Goal: Task Accomplishment & Management: Complete application form

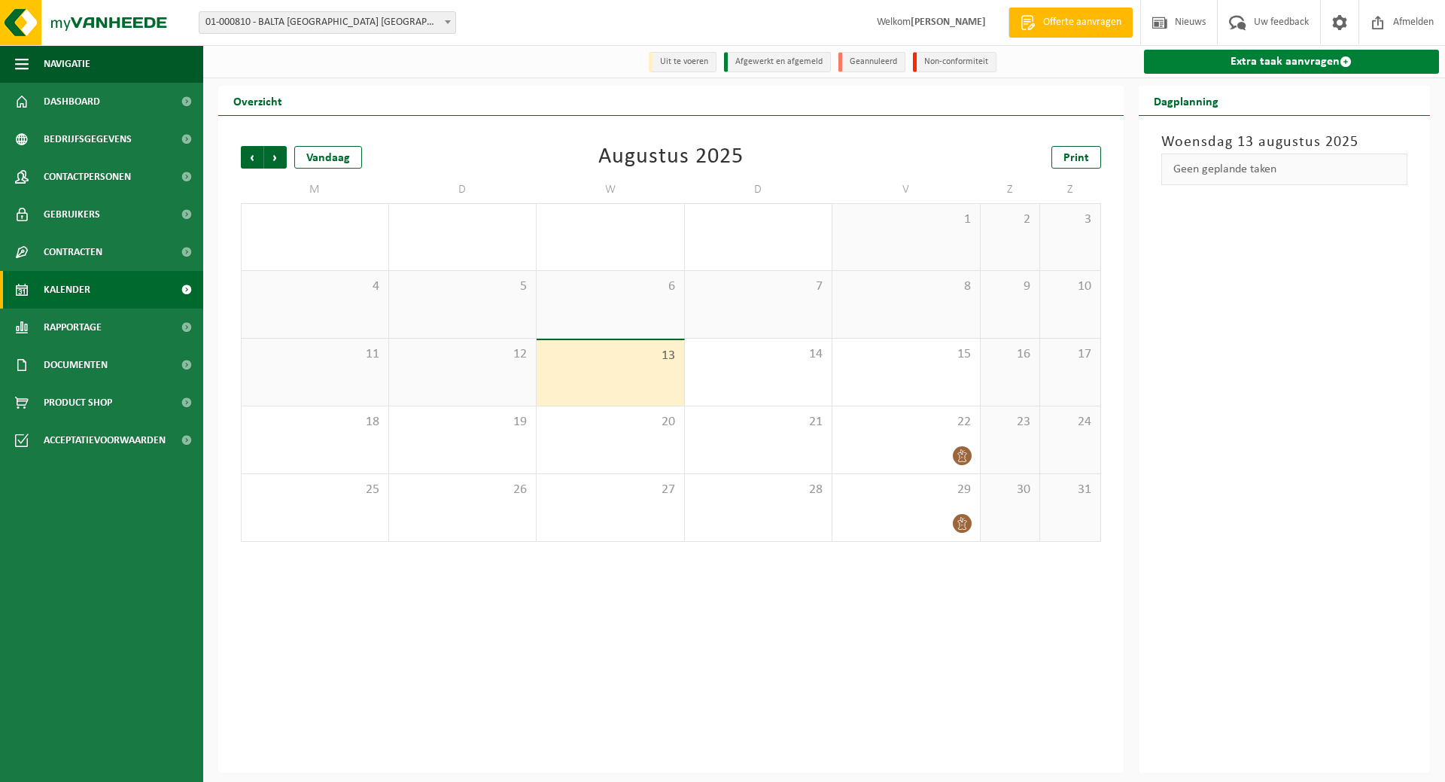
click at [1253, 56] on link "Extra taak aanvragen" at bounding box center [1292, 62] width 296 height 24
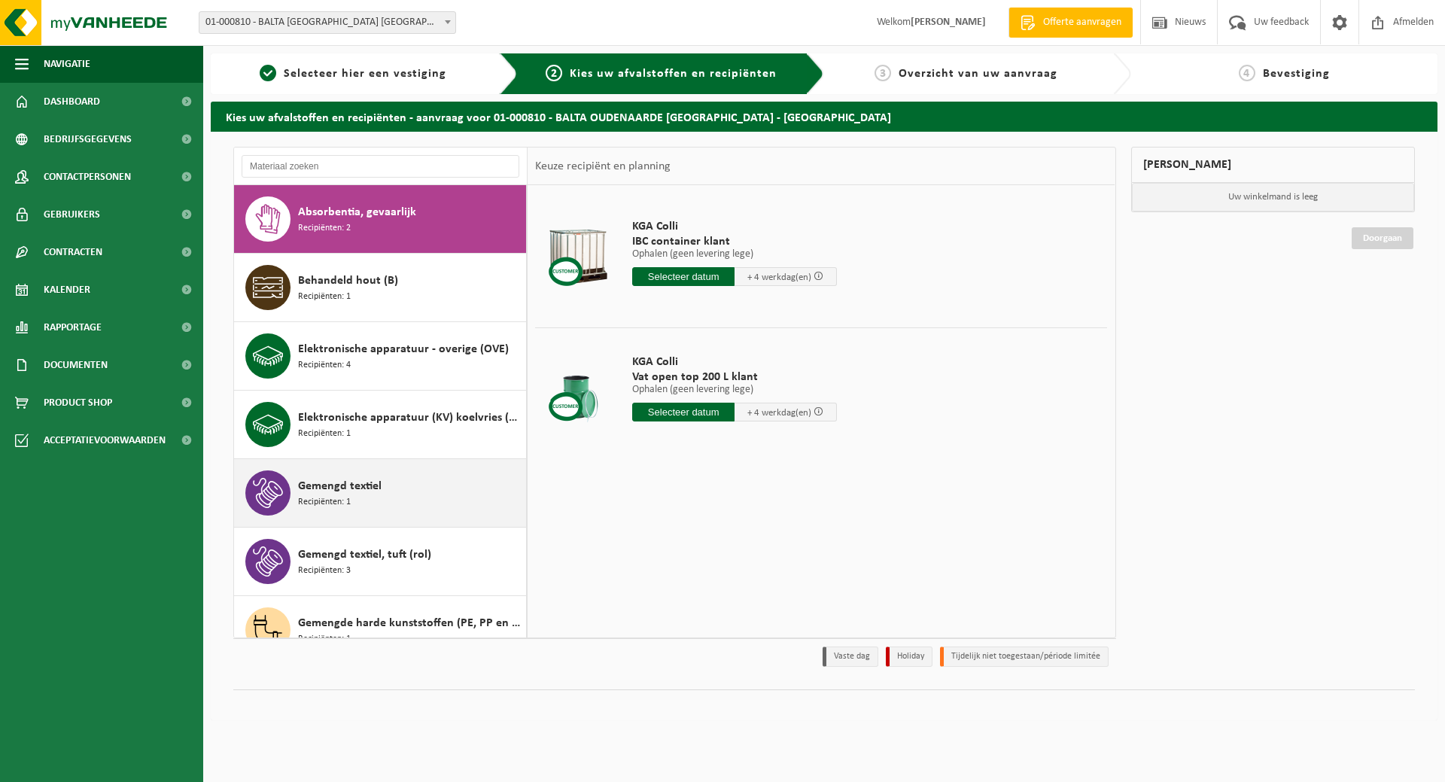
click at [376, 485] on span "Gemengd textiel" at bounding box center [340, 486] width 84 height 18
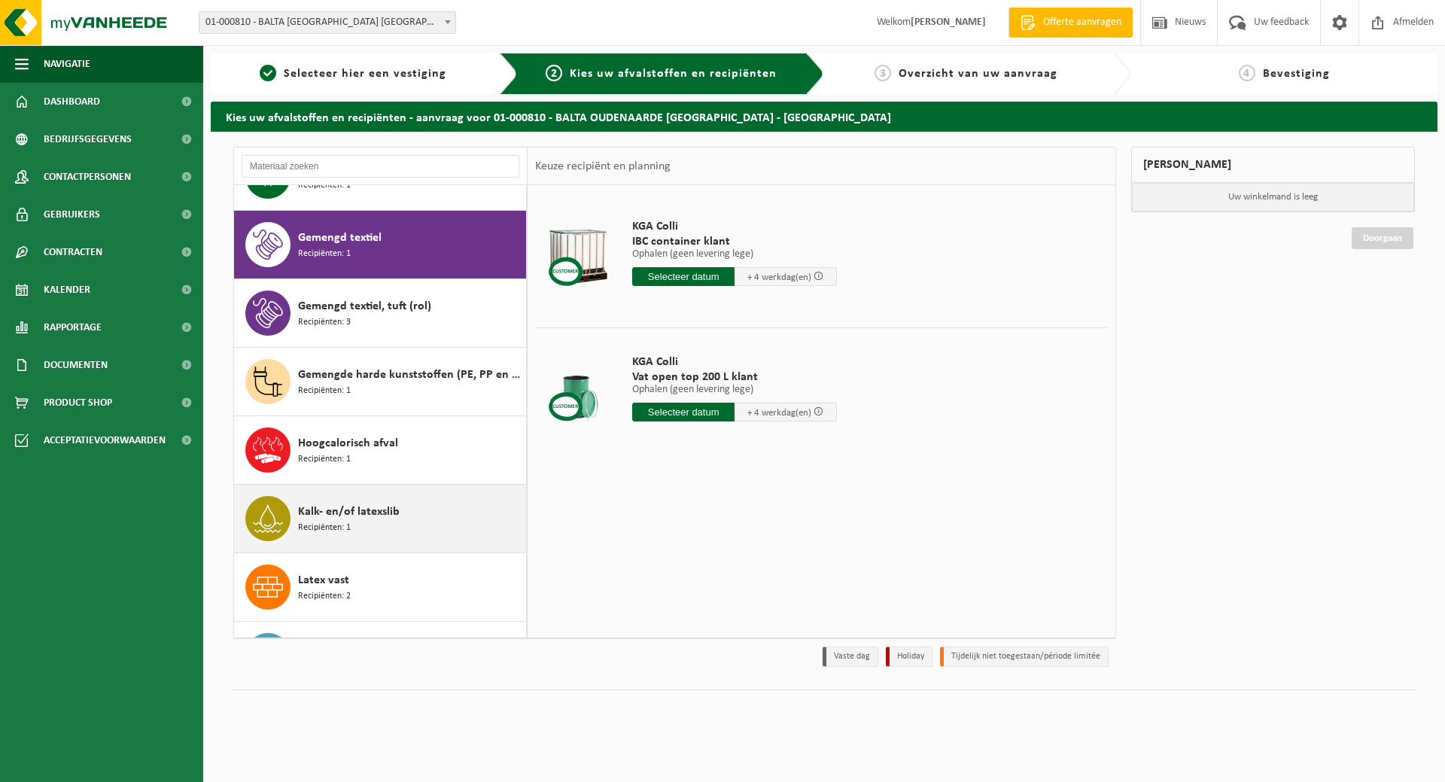
scroll to position [274, 0]
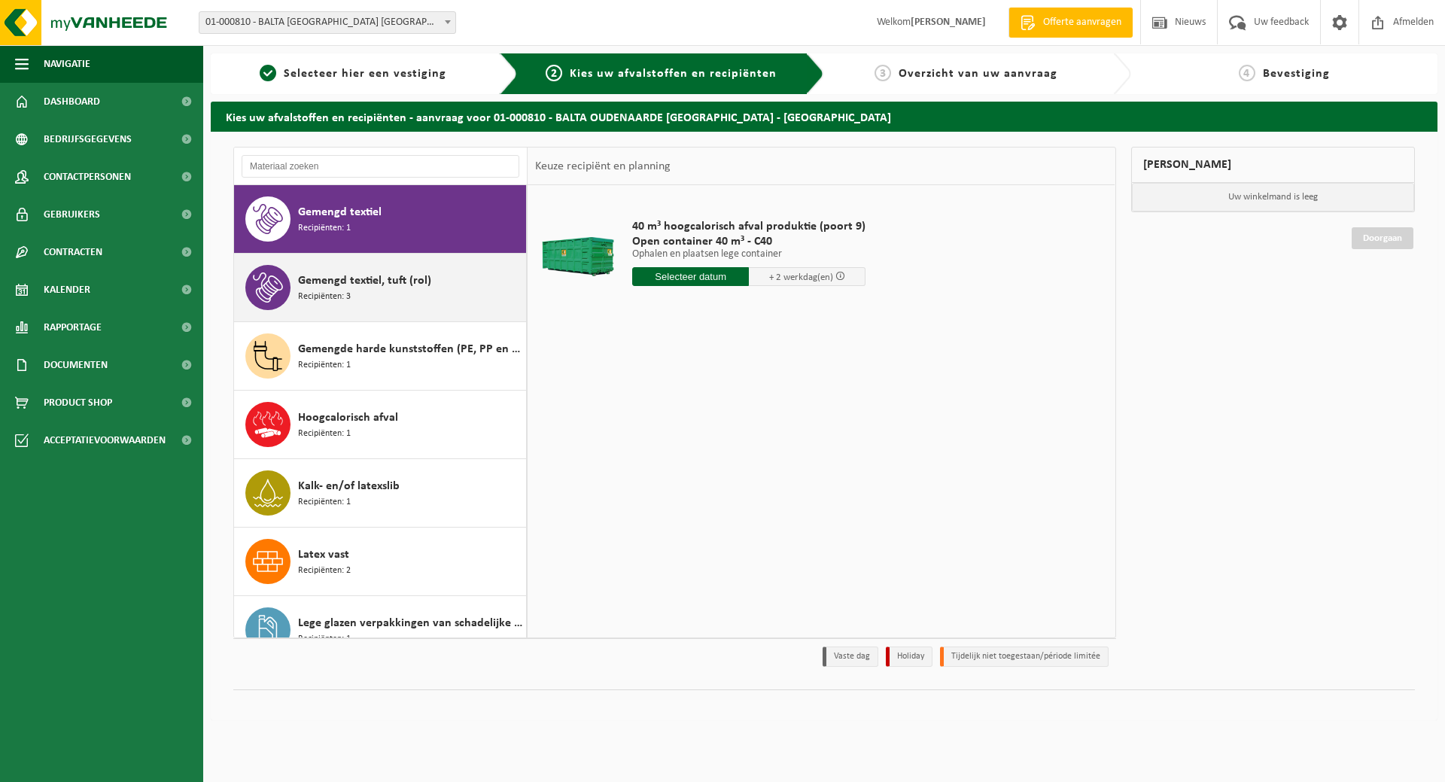
click at [375, 284] on span "Gemengd textiel, tuft (rol)" at bounding box center [364, 281] width 133 height 18
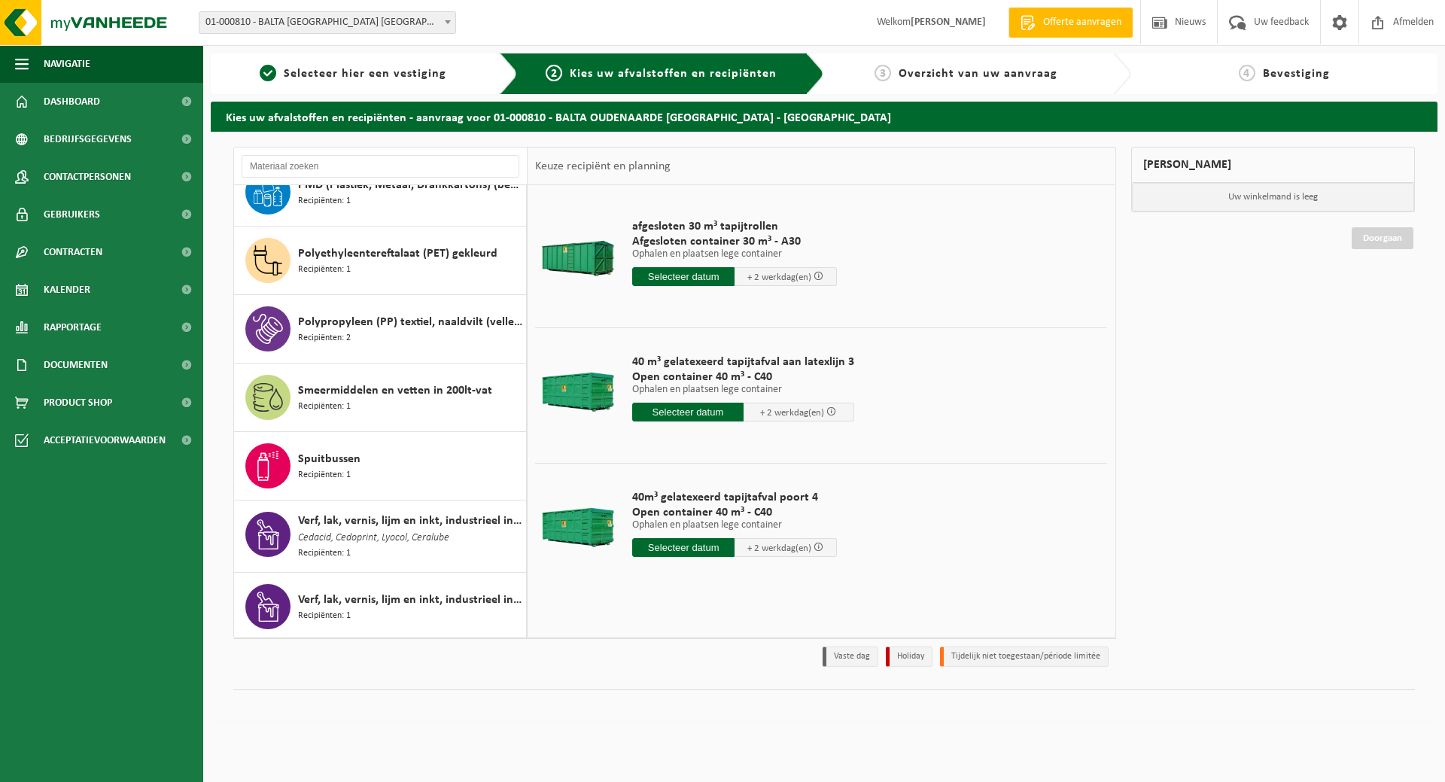
scroll to position [1396, 0]
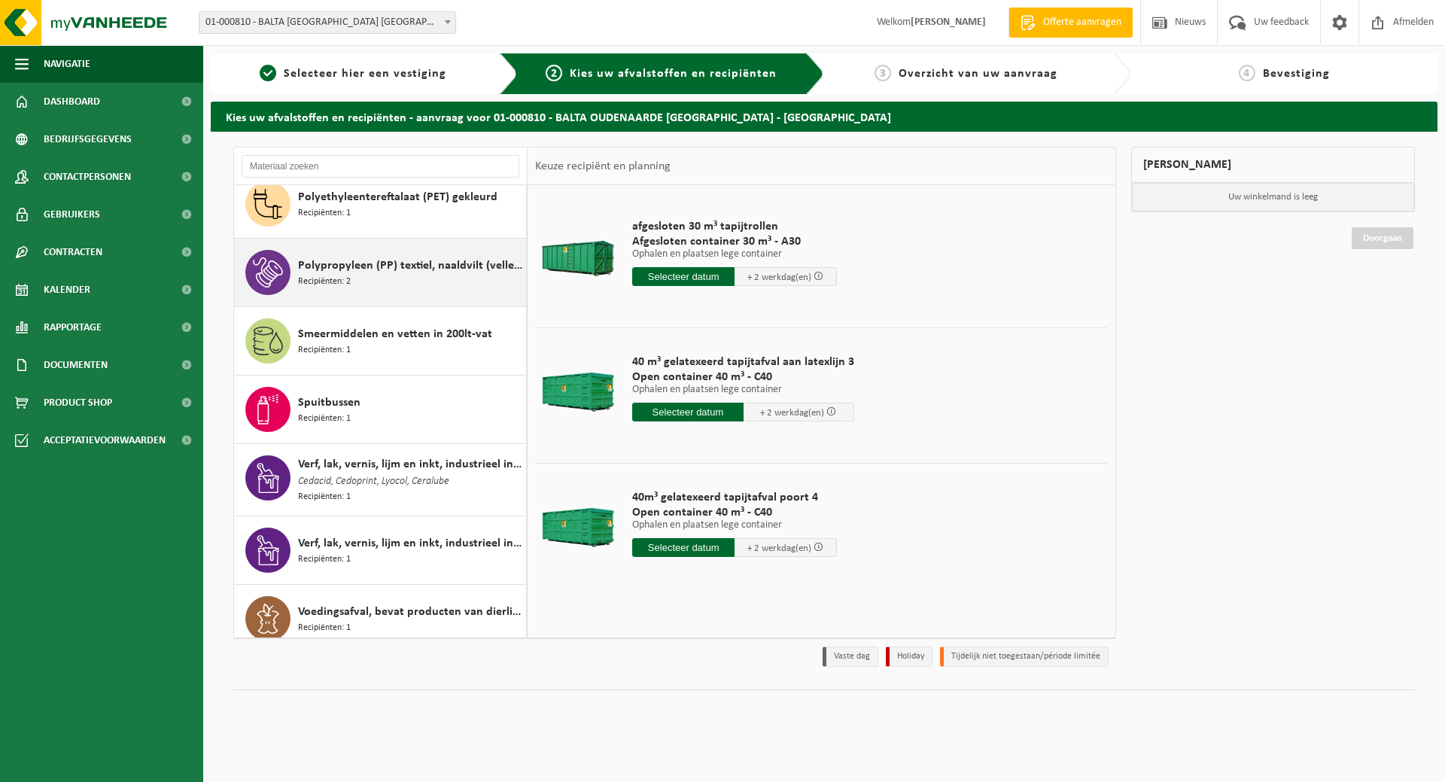
click at [394, 250] on div "Polypropyleen (PP) textiel, naaldvilt (vellen / linten) Recipiënten: 2" at bounding box center [410, 272] width 224 height 45
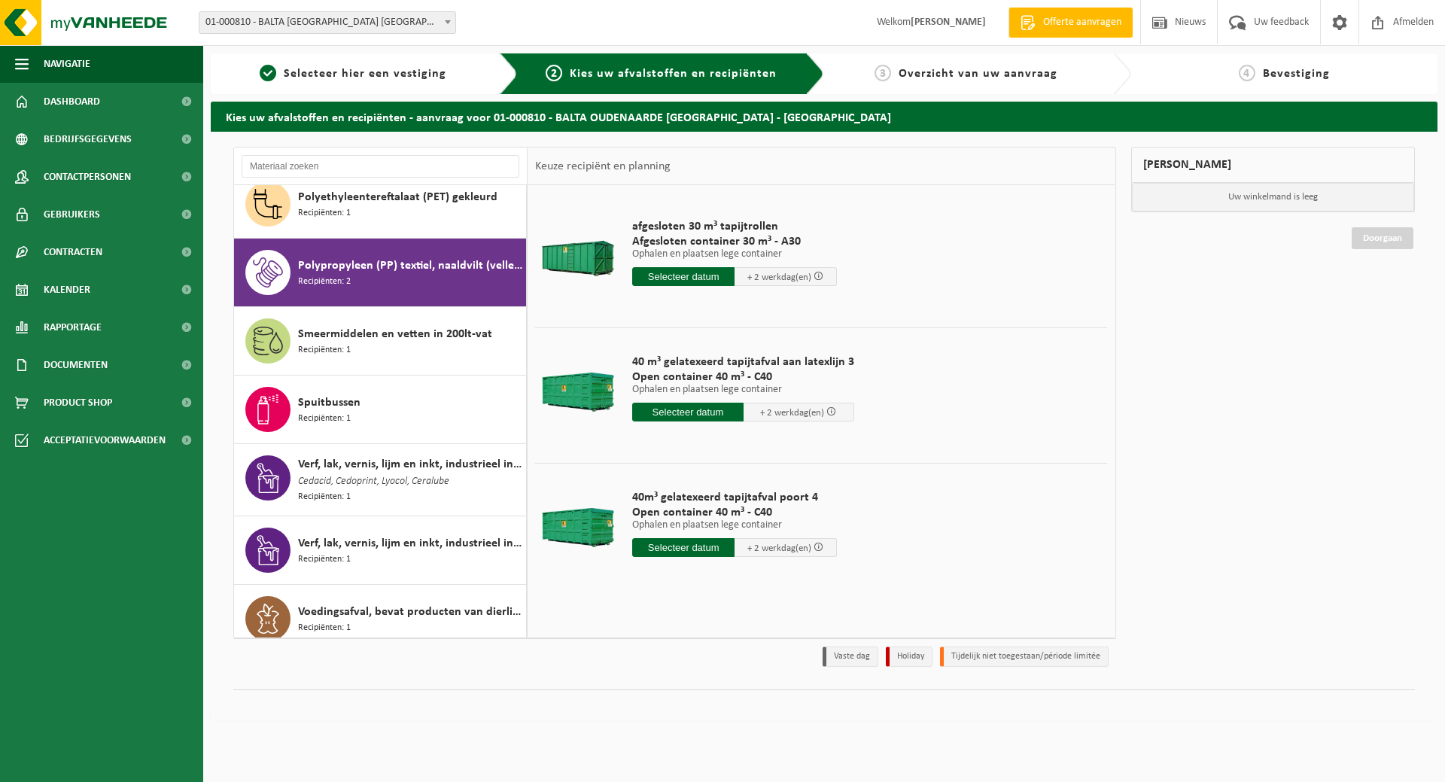
scroll to position [1402, 0]
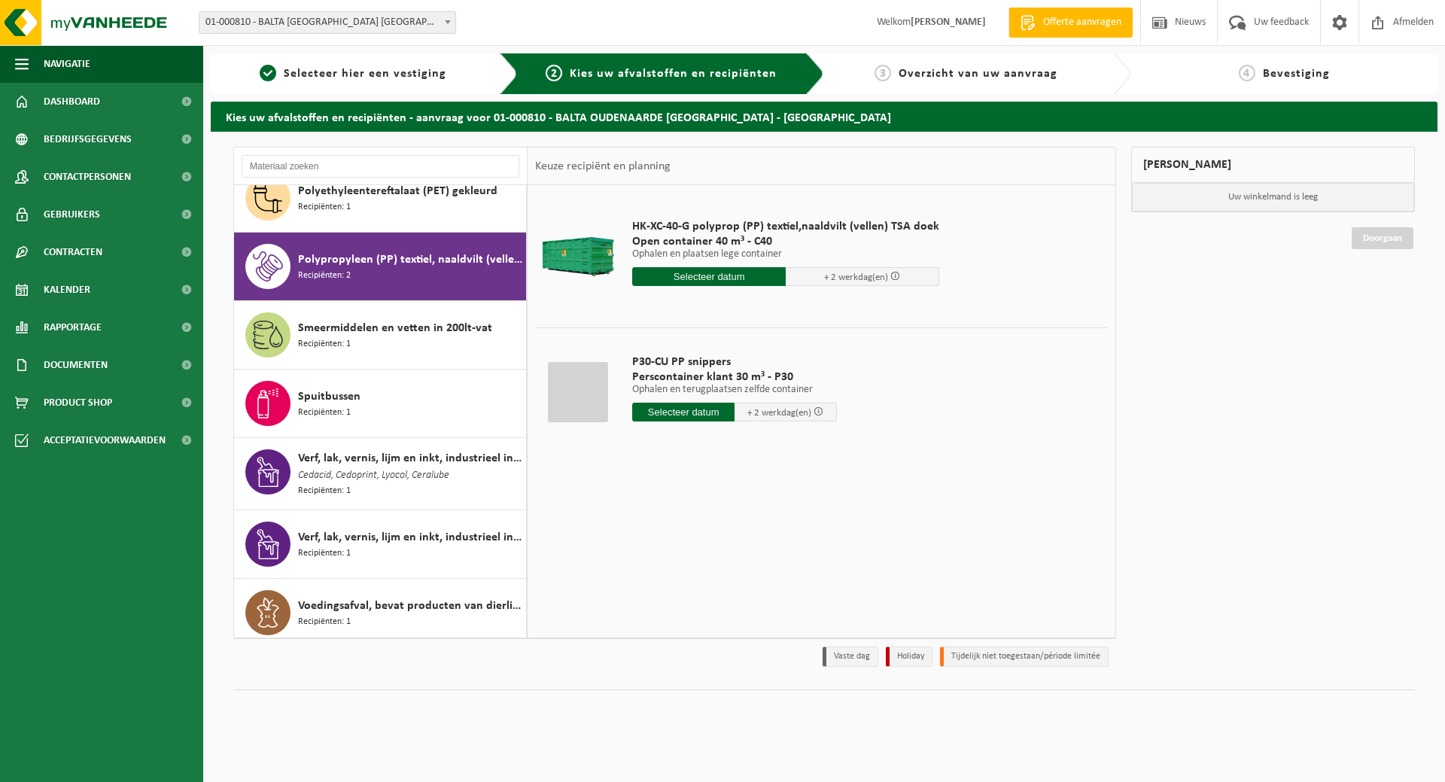
click at [692, 410] on input "text" at bounding box center [683, 412] width 102 height 19
click at [695, 566] on div "20" at bounding box center [699, 570] width 26 height 24
type input "Van 2025-08-20"
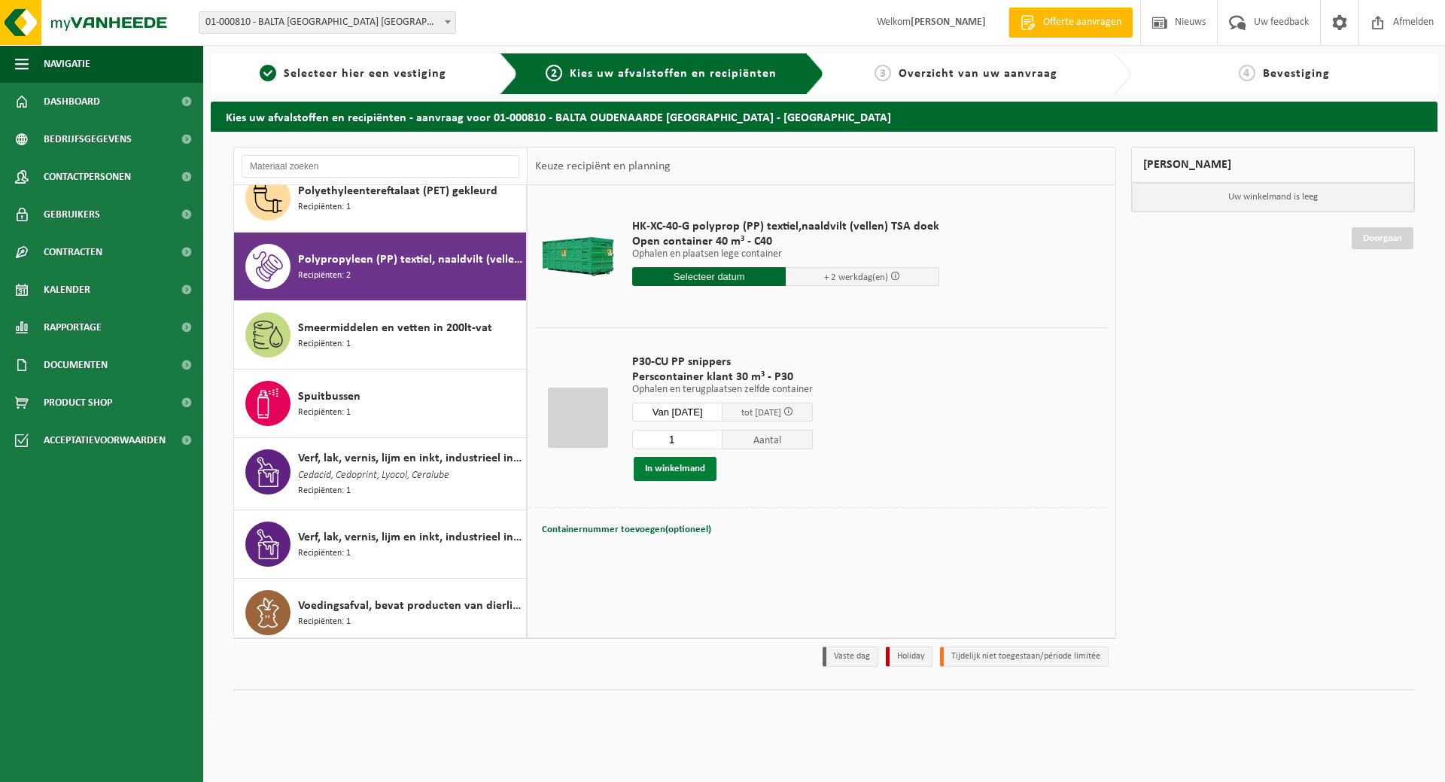
click at [670, 465] on button "In winkelmand" at bounding box center [675, 469] width 83 height 24
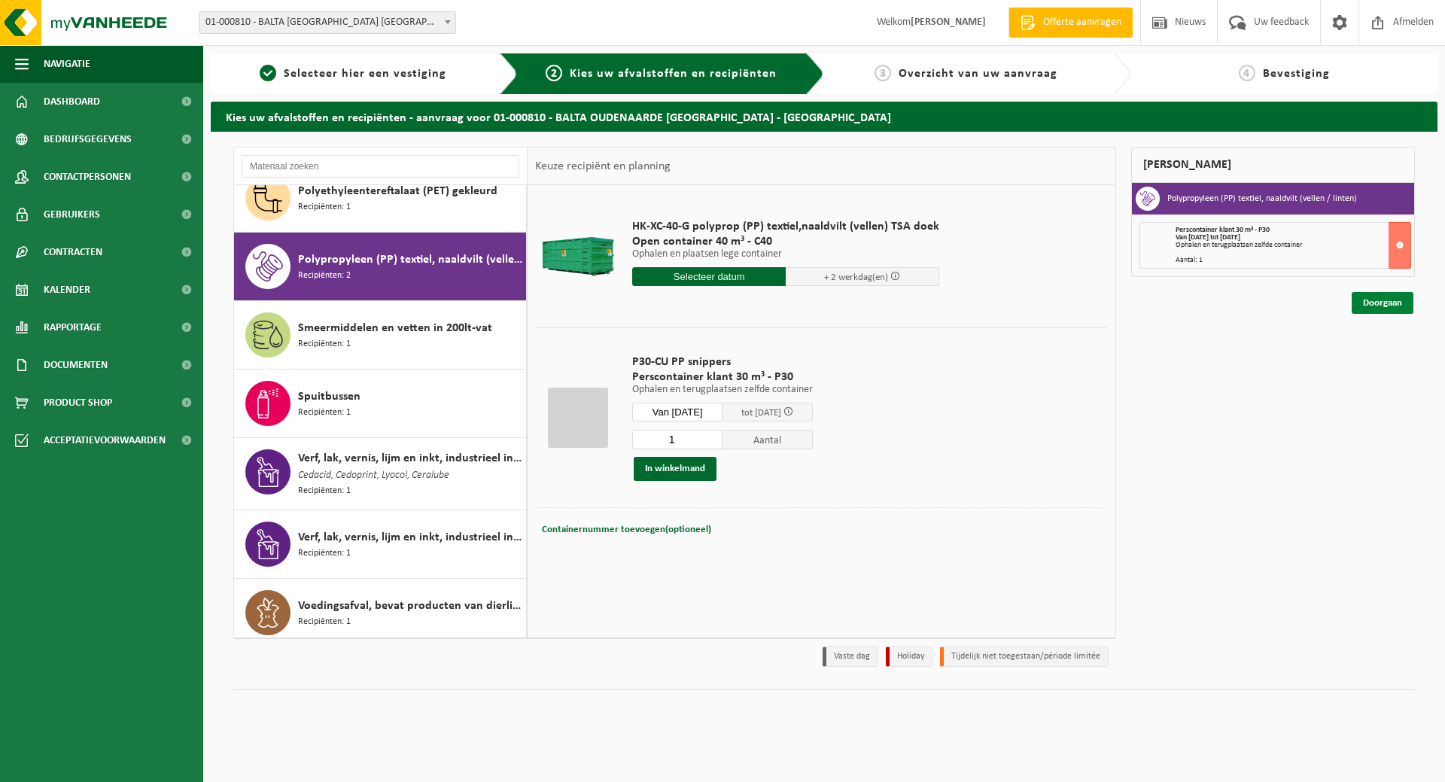
click at [1382, 302] on link "Doorgaan" at bounding box center [1383, 303] width 62 height 22
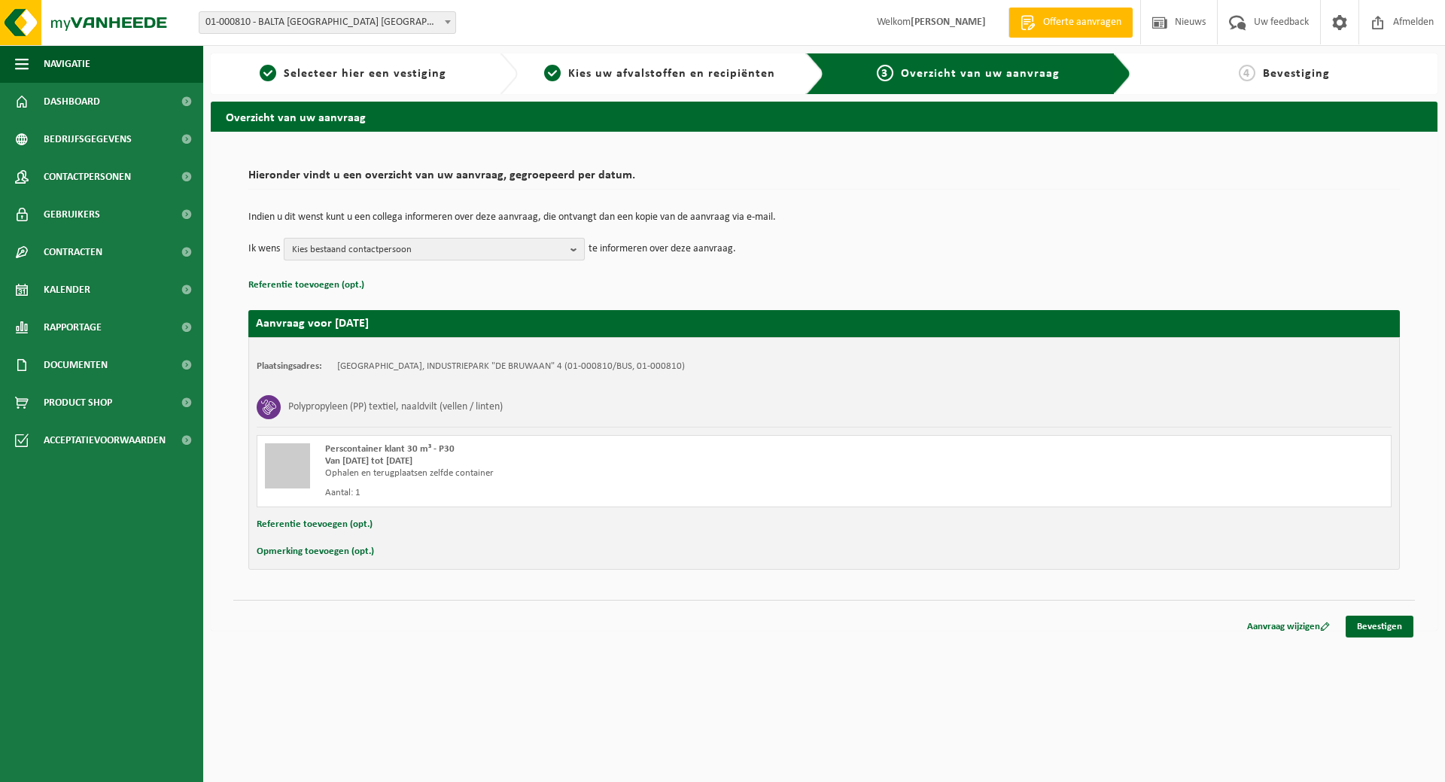
click at [570, 243] on button "Kies bestaand contactpersoon" at bounding box center [434, 249] width 301 height 23
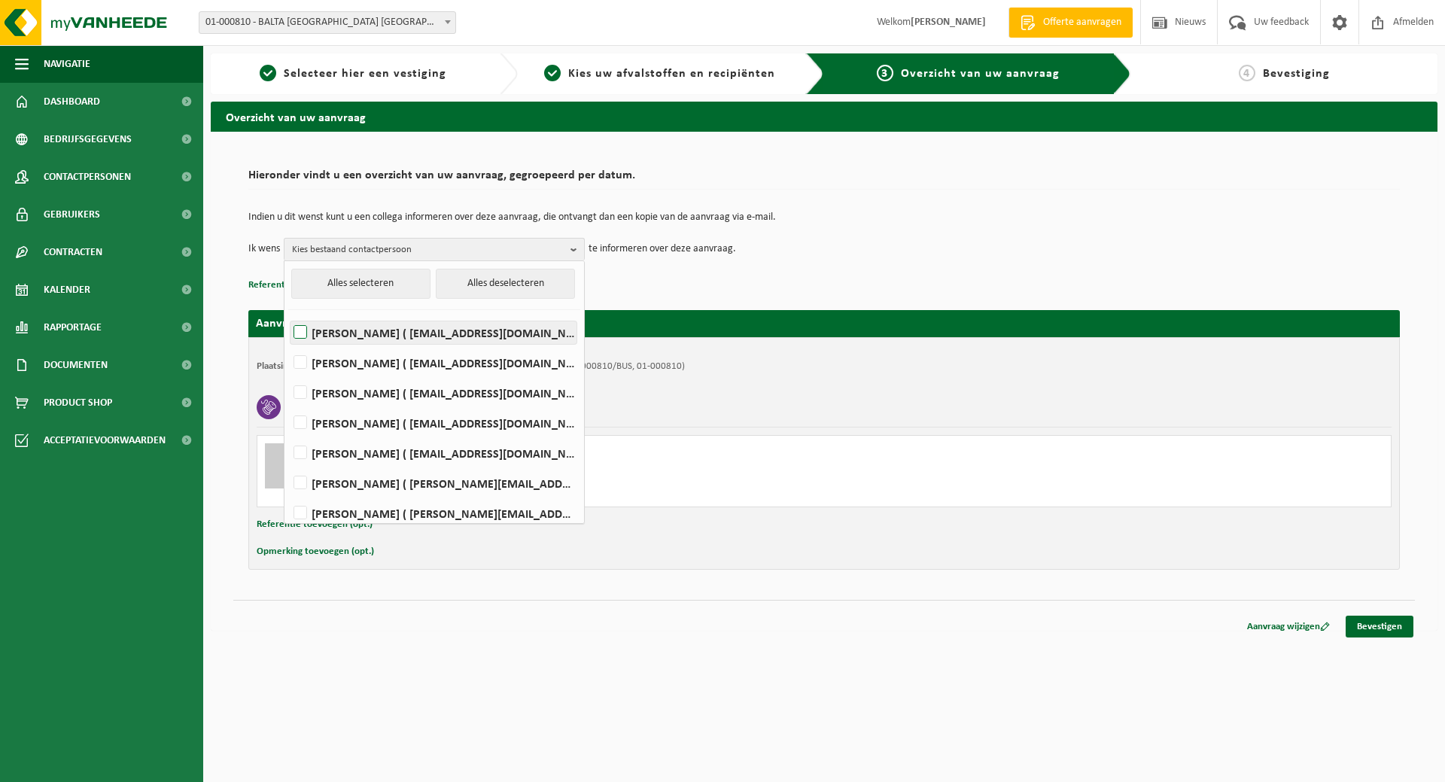
click at [509, 333] on label "Dary Cnockaert ( dary.cnockaert@baltagroup.com )" at bounding box center [433, 332] width 286 height 23
click at [288, 314] on input "Dary Cnockaert ( dary.cnockaert@baltagroup.com )" at bounding box center [287, 313] width 1 height 1
checkbox input "true"
click at [473, 392] on label "MARGA DUJARDIN ( marga.dujardin@baltagroup.com )" at bounding box center [433, 393] width 286 height 23
click at [288, 374] on input "MARGA DUJARDIN ( marga.dujardin@baltagroup.com )" at bounding box center [287, 373] width 1 height 1
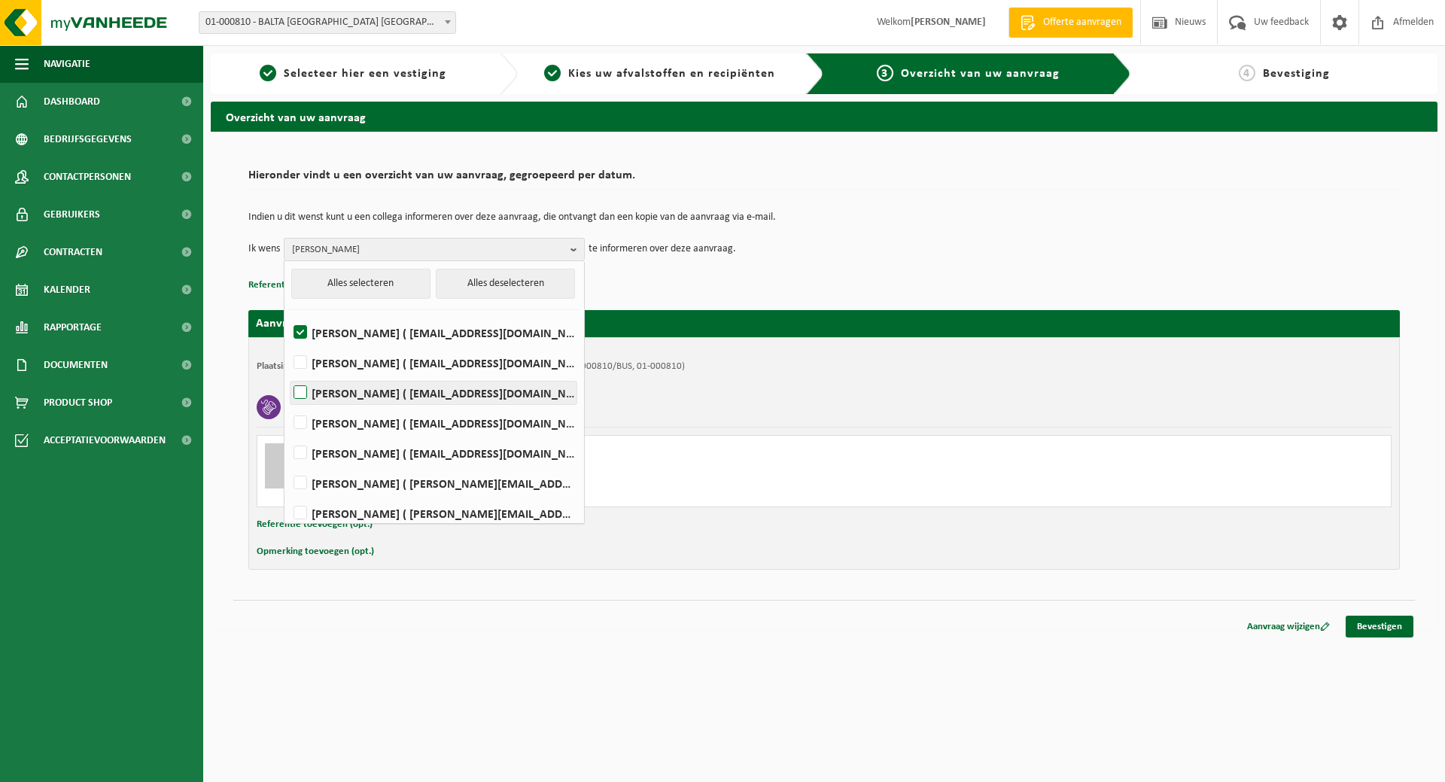
checkbox input "true"
click at [461, 421] on label "Jasmien Pieters ( jasmien.pieters@baltagroup.com )" at bounding box center [433, 423] width 286 height 23
click at [288, 404] on input "Jasmien Pieters ( jasmien.pieters@baltagroup.com )" at bounding box center [287, 403] width 1 height 1
checkbox input "true"
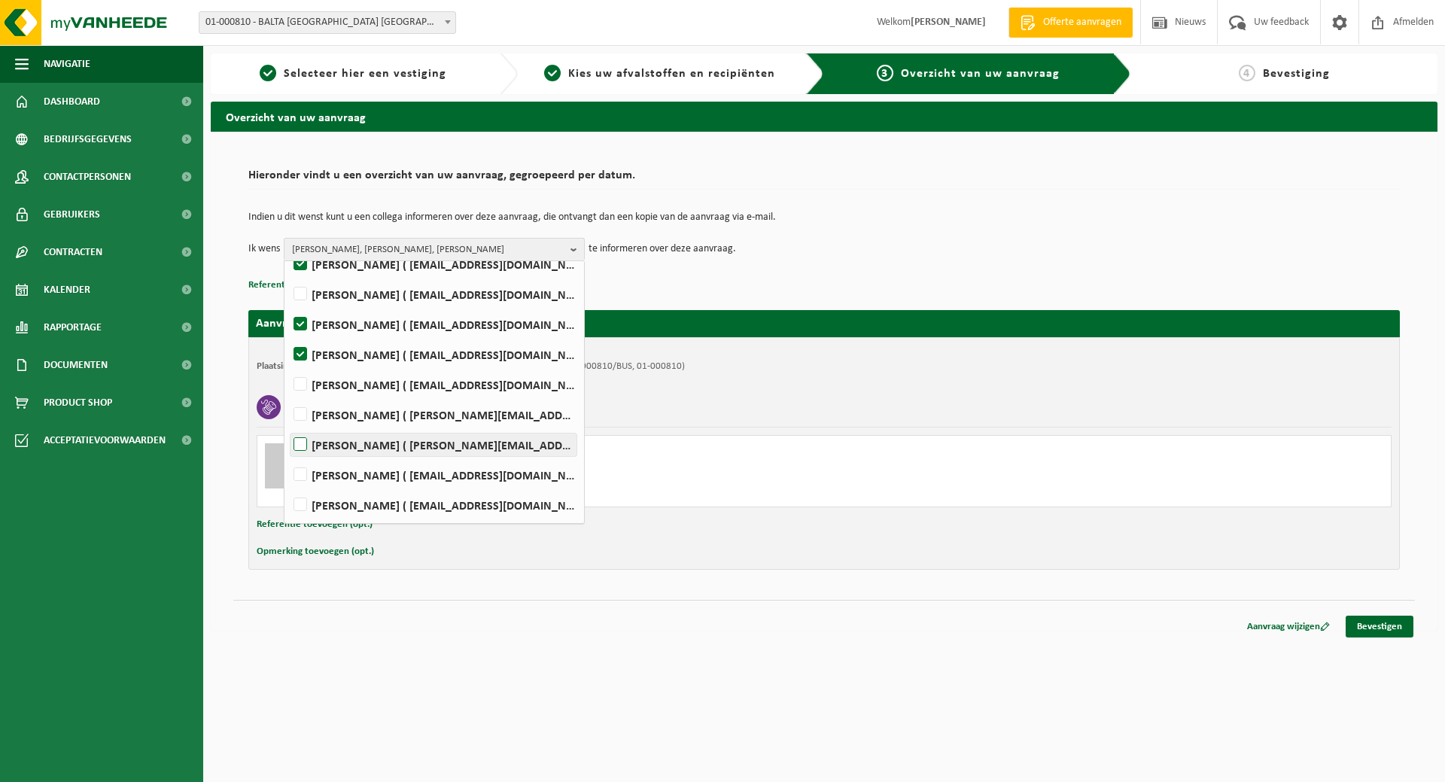
click at [471, 439] on label "Jonas Vandefonteyne ( jonas.vandefonteyne@captiqs.com )" at bounding box center [433, 444] width 286 height 23
click at [288, 426] on input "Jonas Vandefonteyne ( jonas.vandefonteyne@captiqs.com )" at bounding box center [287, 425] width 1 height 1
checkbox input "true"
click at [470, 498] on label "Koen Windels ( koen.windels@baltagroup.com )" at bounding box center [433, 505] width 286 height 23
click at [288, 486] on input "Koen Windels ( koen.windels@baltagroup.com )" at bounding box center [287, 485] width 1 height 1
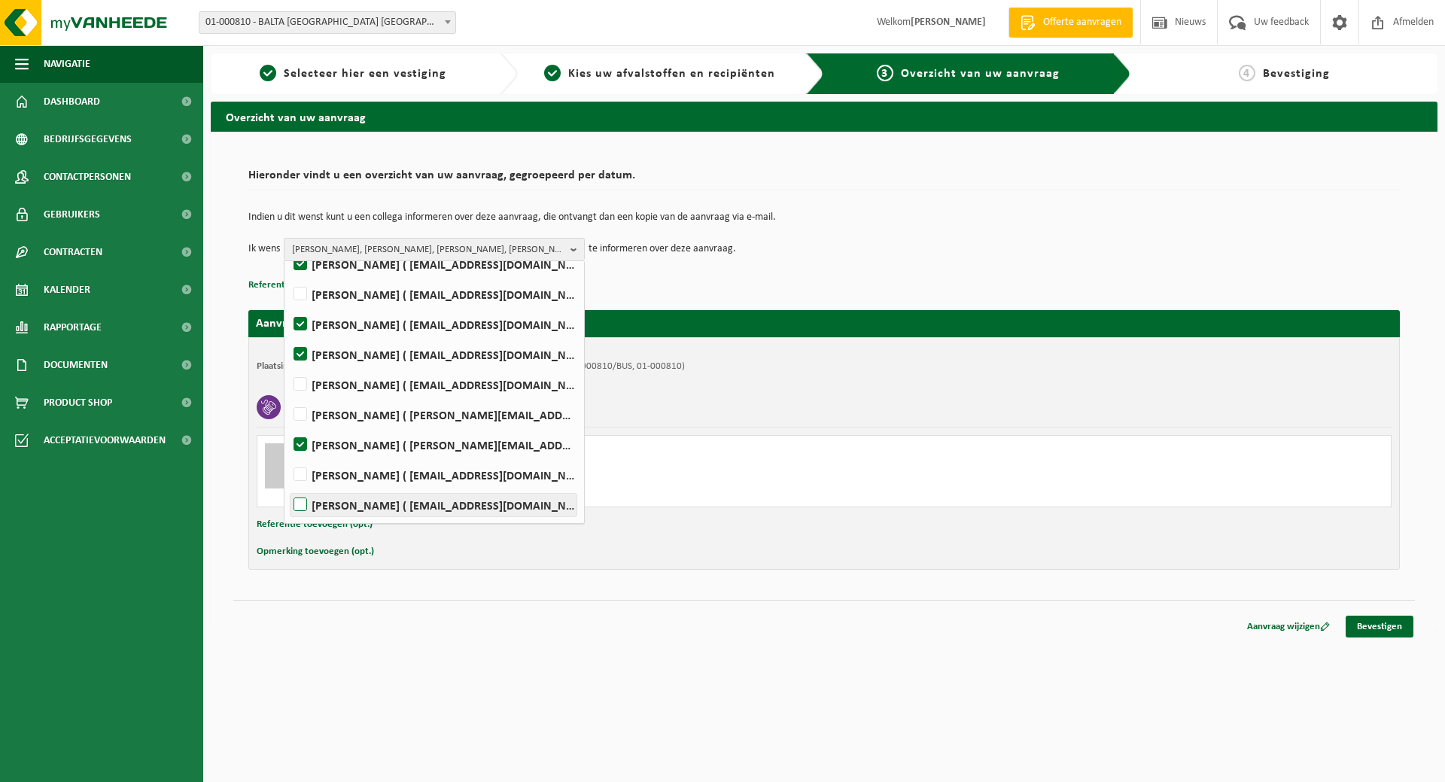
checkbox input "true"
click at [1384, 622] on link "Bevestigen" at bounding box center [1380, 627] width 68 height 22
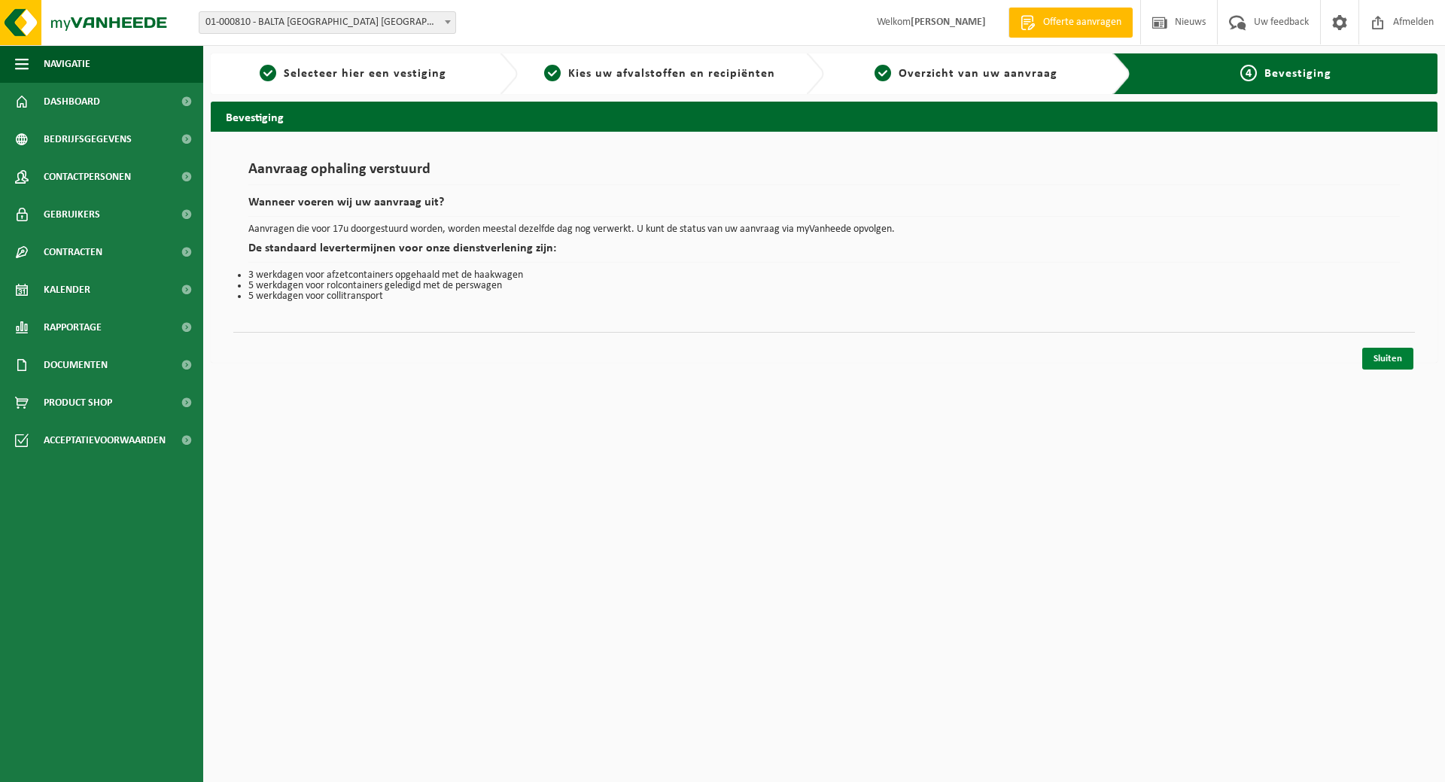
click at [1383, 353] on link "Sluiten" at bounding box center [1387, 359] width 51 height 22
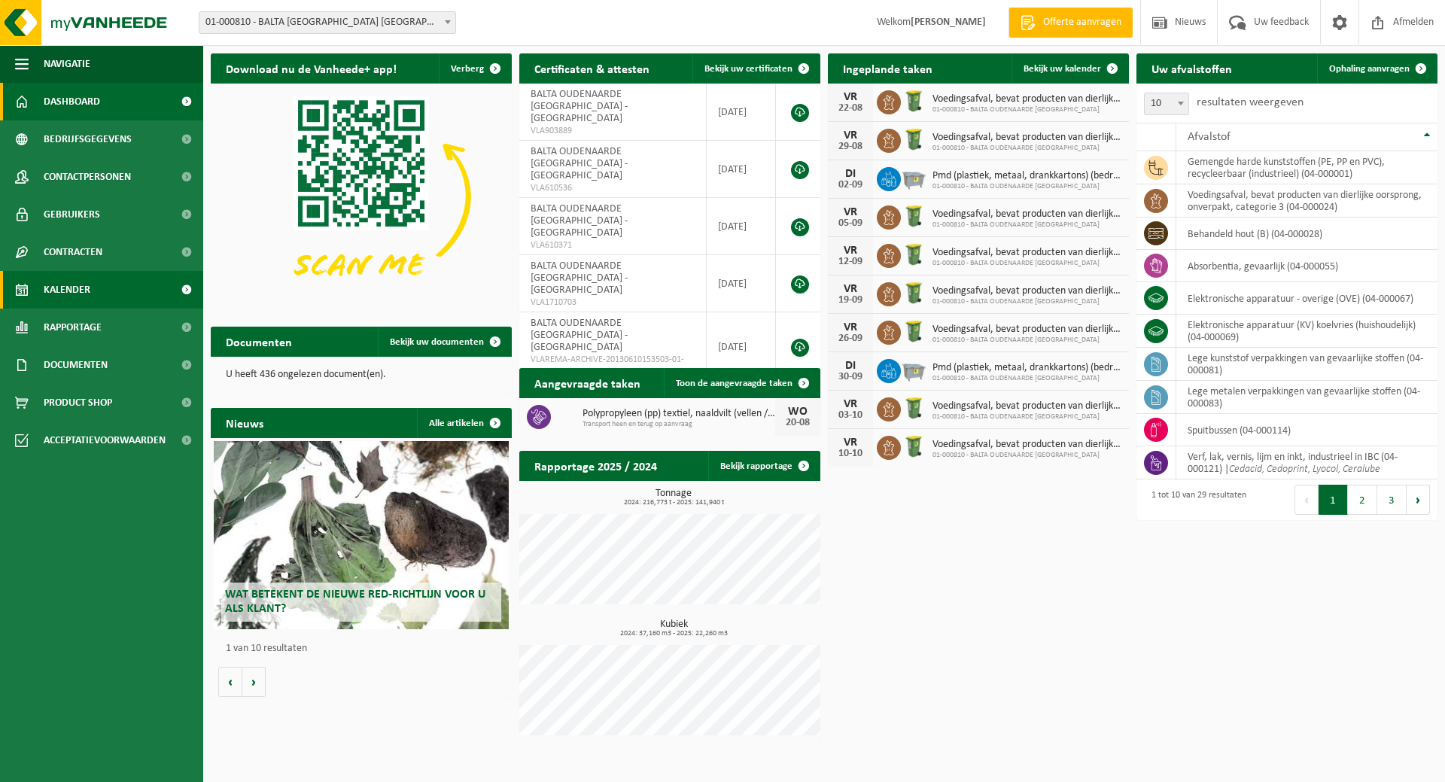
click at [50, 289] on span "Kalender" at bounding box center [67, 290] width 47 height 38
